Goal: Find specific page/section: Find specific page/section

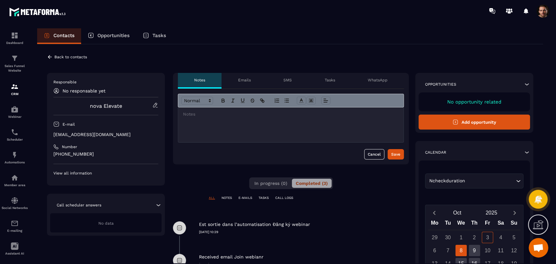
click at [50, 54] on icon at bounding box center [50, 57] width 6 height 6
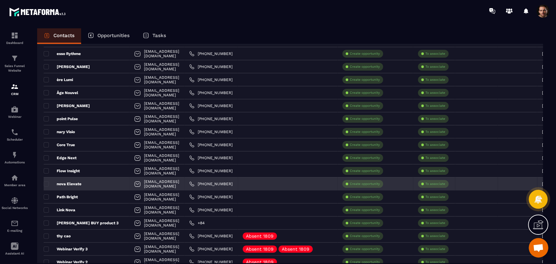
scroll to position [53, 0]
click at [66, 185] on p "nova Elevate" at bounding box center [63, 183] width 38 height 5
